Goal: Task Accomplishment & Management: Use online tool/utility

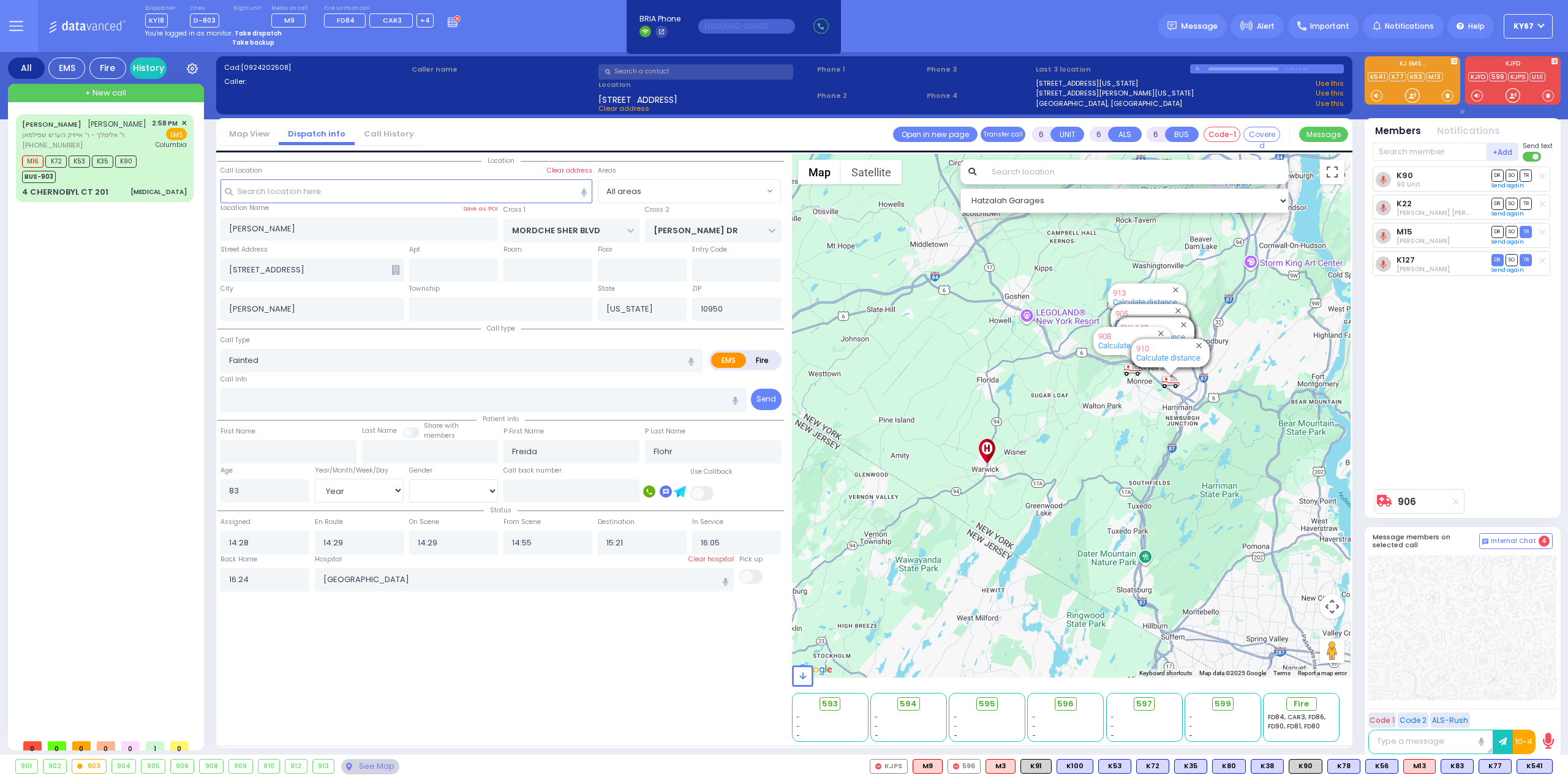
select select "Year"
select select "[DEMOGRAPHIC_DATA]"
click at [247, 32] on strong "Take dispatch" at bounding box center [258, 33] width 47 height 9
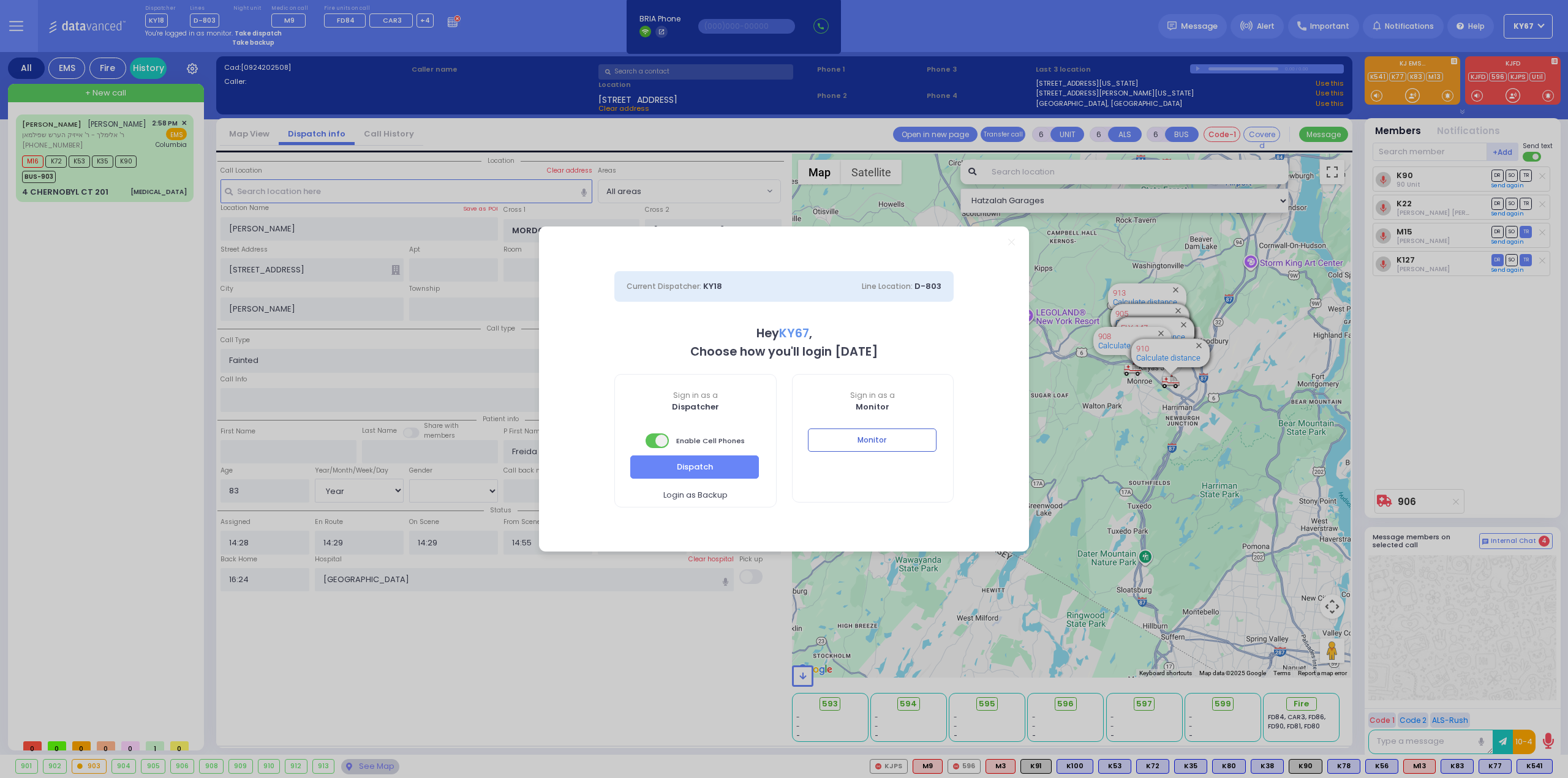
select select "9"
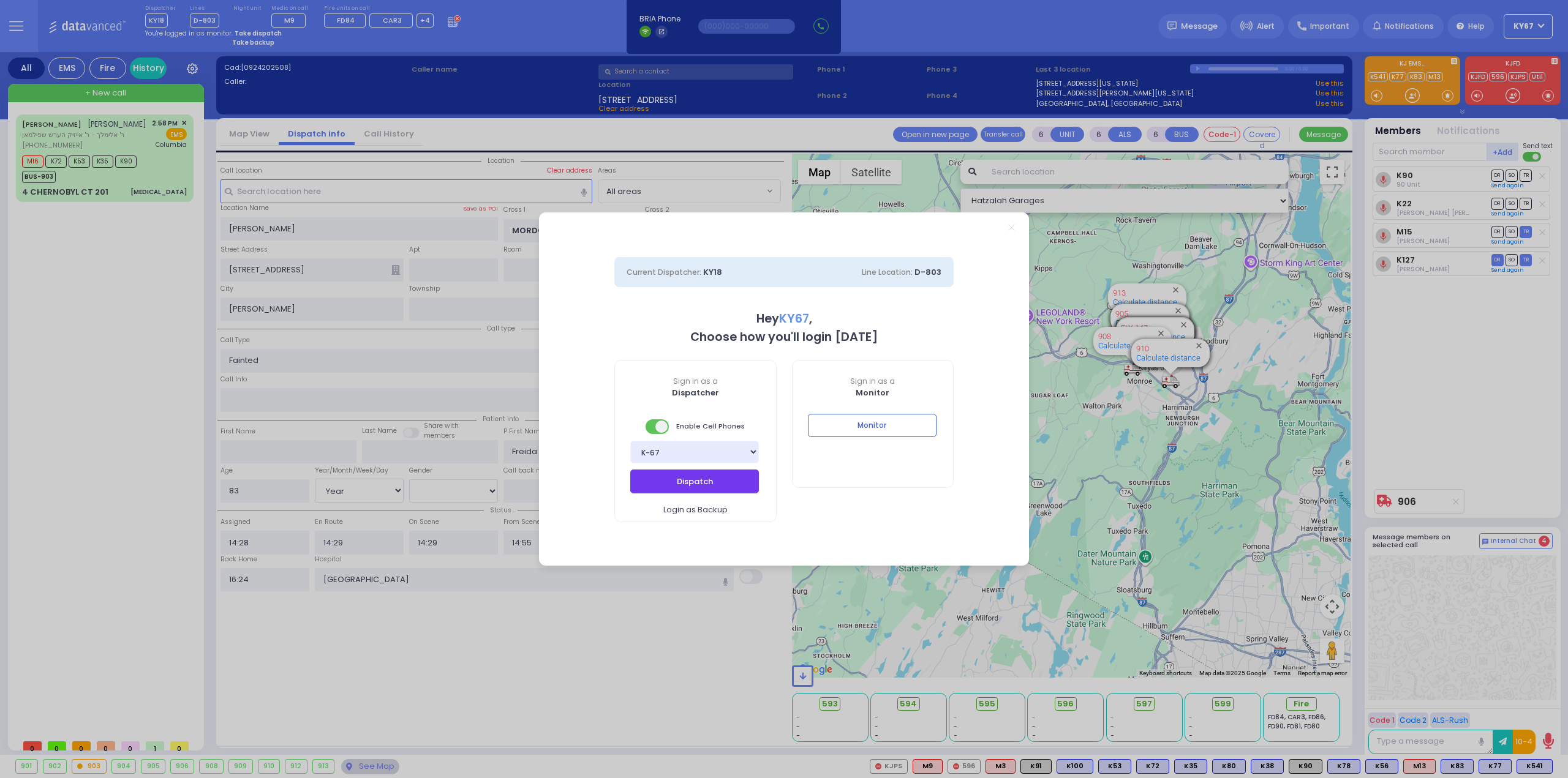
click at [714, 485] on button "Dispatch" at bounding box center [695, 481] width 129 height 23
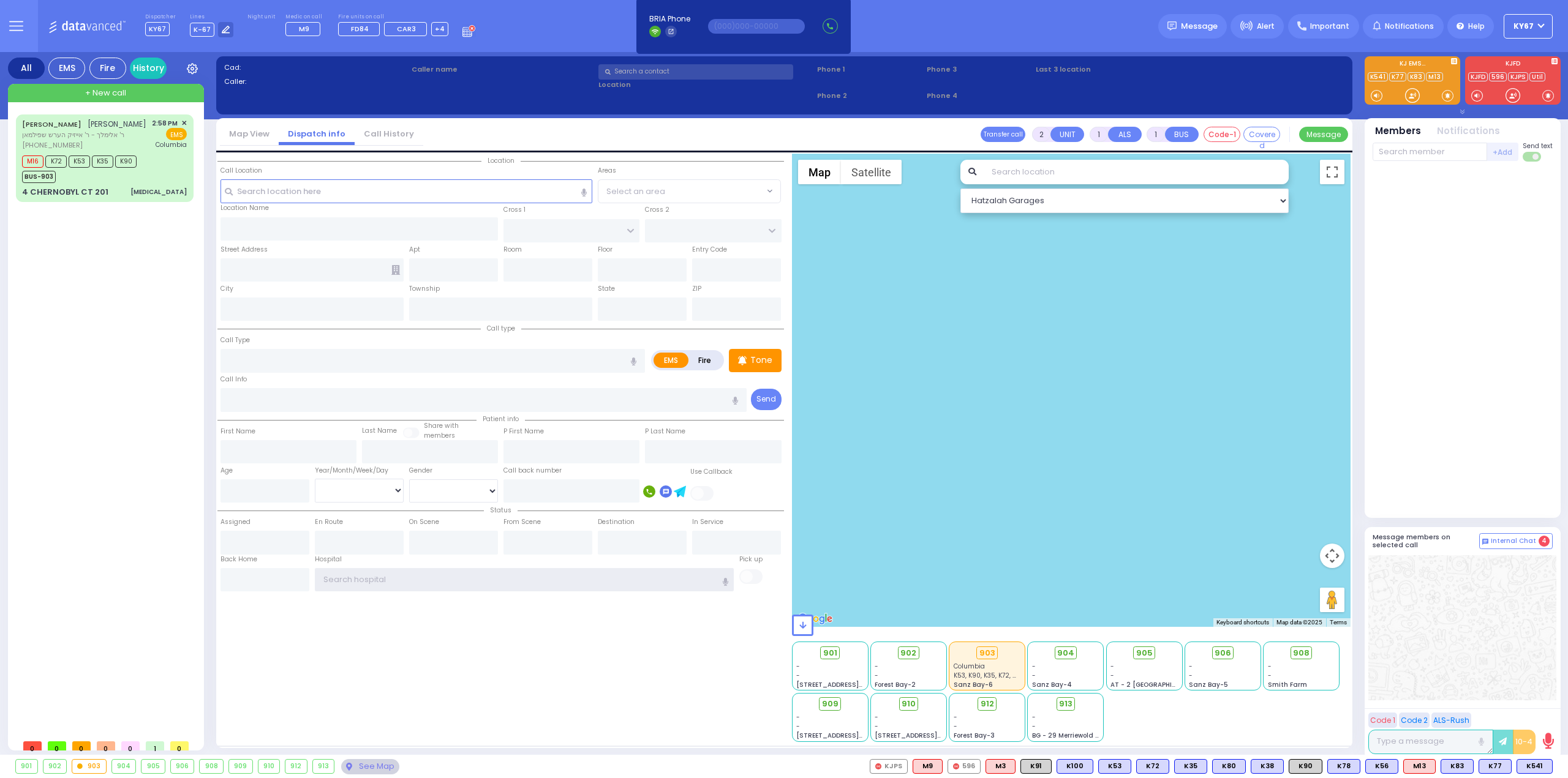
type input "Ky67"
click at [1477, 447] on div at bounding box center [1462, 340] width 180 height 347
click at [375, 615] on div "Location State ZIP" at bounding box center [500, 447] width 566 height 588
